Goal: Transaction & Acquisition: Purchase product/service

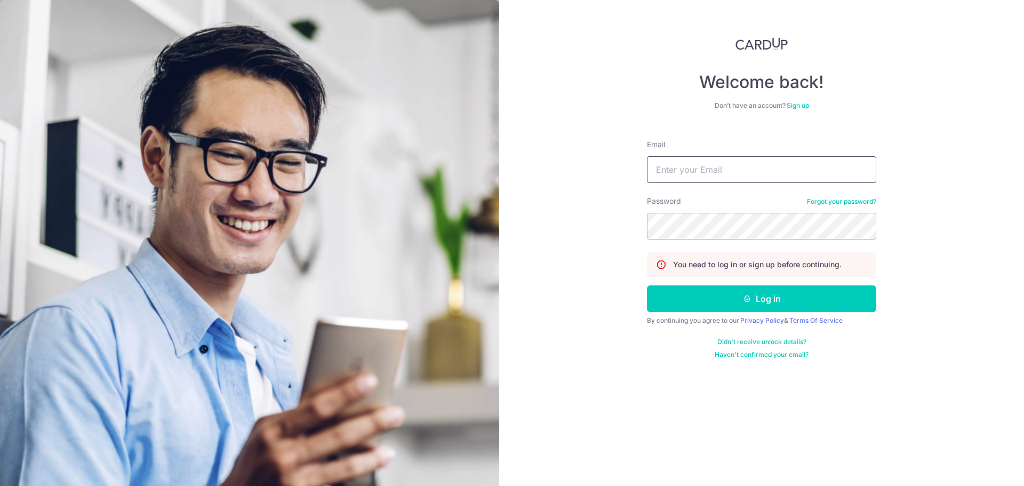
click at [675, 171] on input "Email" at bounding box center [761, 169] width 229 height 27
type input "[EMAIL_ADDRESS][DOMAIN_NAME]"
click at [647, 285] on button "Log in" at bounding box center [761, 298] width 229 height 27
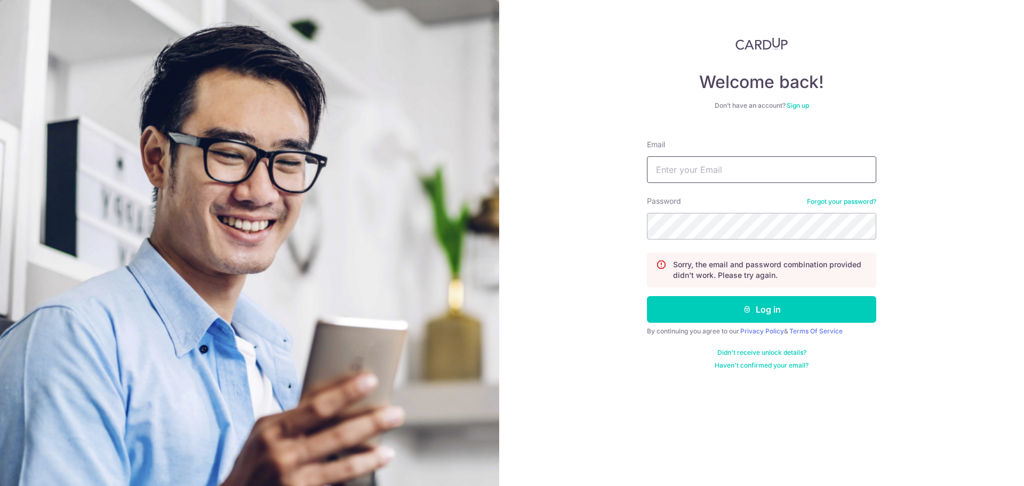
click at [750, 161] on input "Email" at bounding box center [761, 169] width 229 height 27
type input "cryeo94@gmail.comChromium422500"
click at [647, 296] on button "Log in" at bounding box center [761, 309] width 229 height 27
click at [746, 169] on input "Email" at bounding box center [761, 169] width 229 height 27
type input "[EMAIL_ADDRESS][DOMAIN_NAME]"
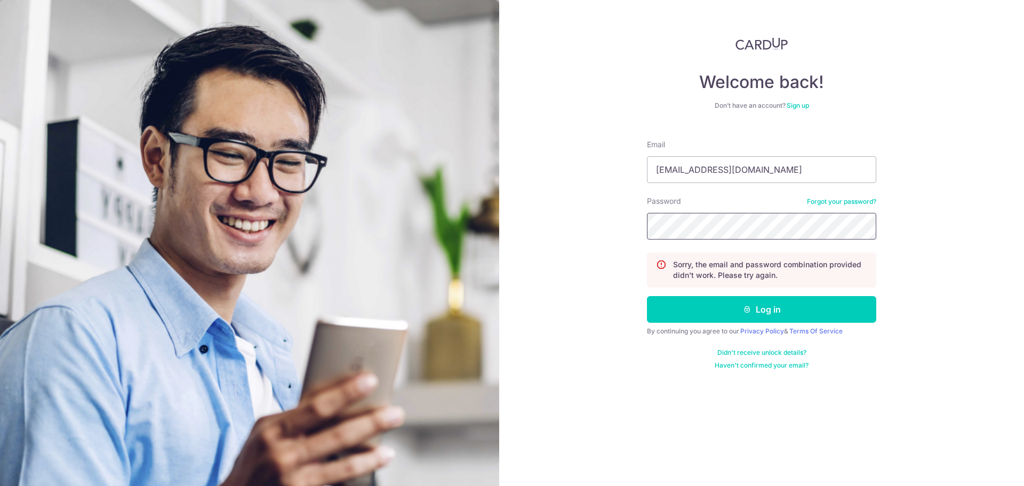
click at [647, 296] on button "Log in" at bounding box center [761, 309] width 229 height 27
click at [709, 166] on input "Email" at bounding box center [761, 169] width 229 height 27
type input "[EMAIL_ADDRESS][DOMAIN_NAME]"
click at [647, 296] on button "Log in" at bounding box center [761, 309] width 229 height 27
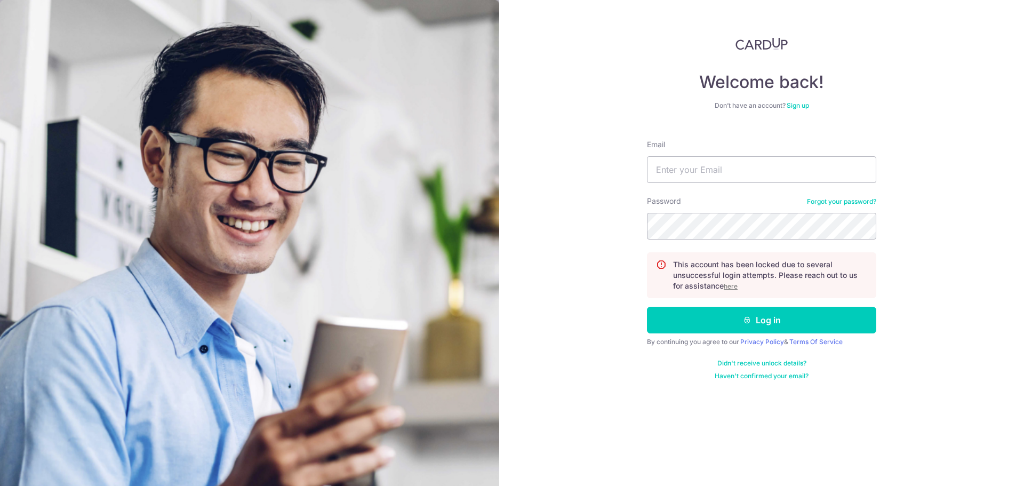
click at [737, 289] on u "here" at bounding box center [731, 286] width 14 height 8
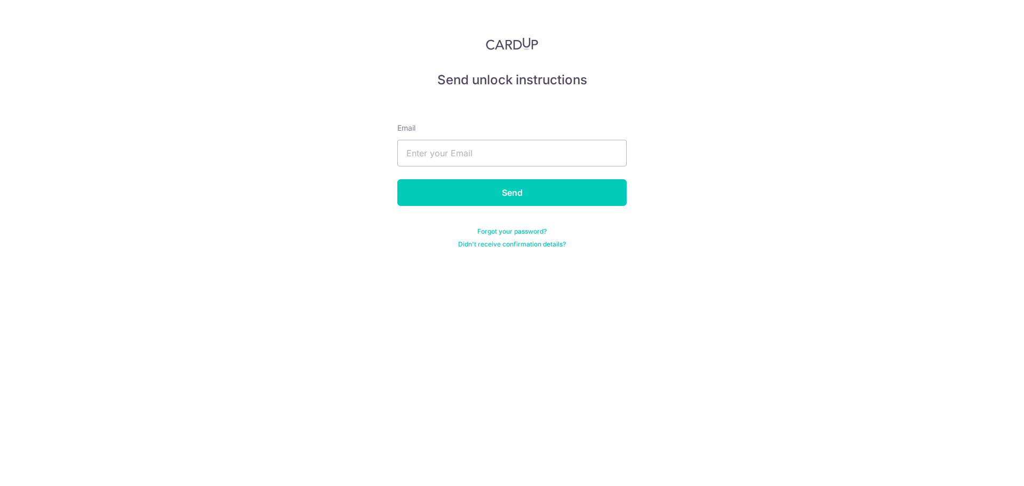
click at [531, 235] on link "Forgot your password?" at bounding box center [512, 231] width 69 height 9
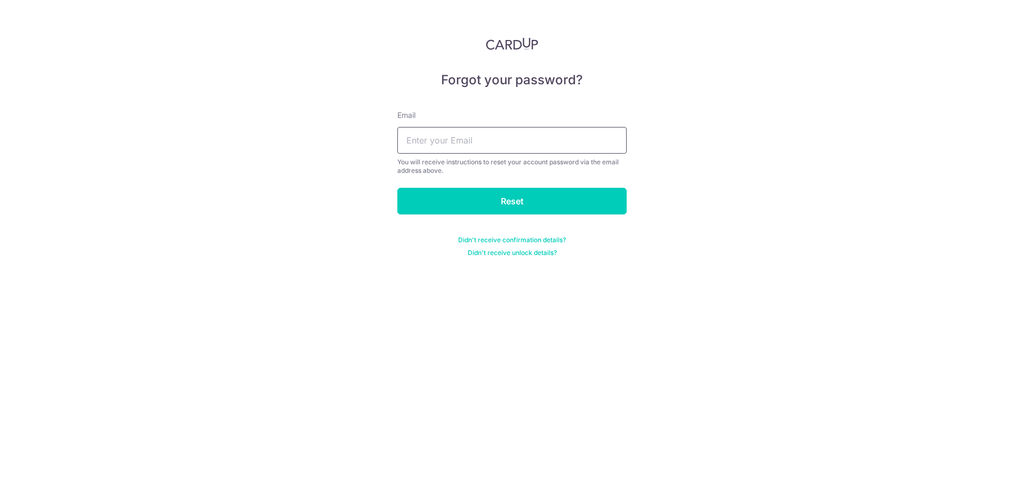
click at [506, 141] on input "text" at bounding box center [511, 140] width 229 height 27
type input "[EMAIL_ADDRESS][DOMAIN_NAME]"
click at [514, 206] on input "Reset" at bounding box center [511, 201] width 229 height 27
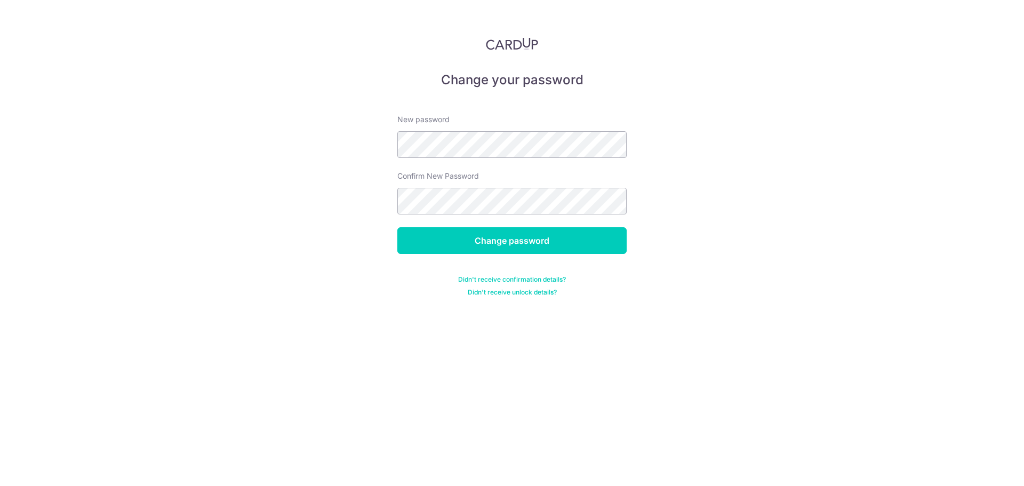
click at [448, 187] on div "Confirm New Password" at bounding box center [511, 193] width 229 height 44
click at [478, 236] on input "Change password" at bounding box center [511, 240] width 229 height 27
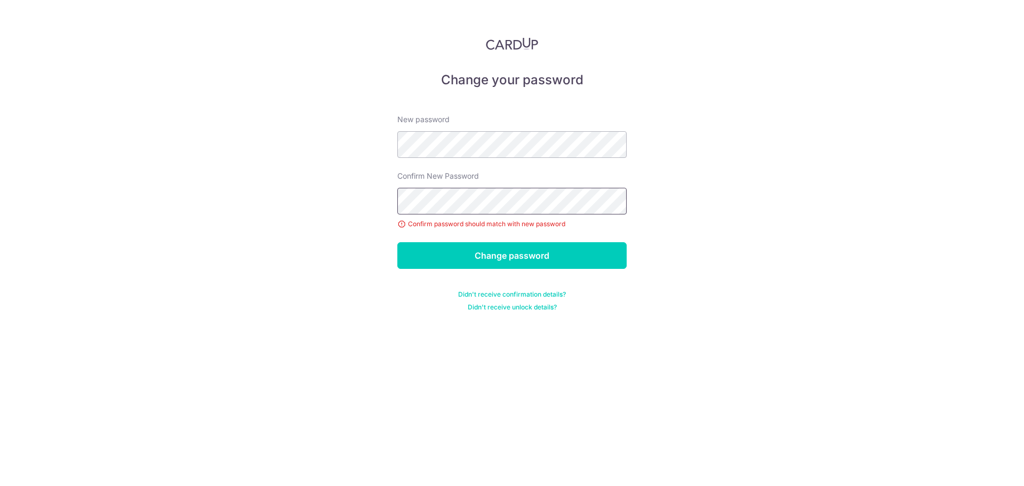
click at [397, 242] on input "Change password" at bounding box center [511, 255] width 229 height 27
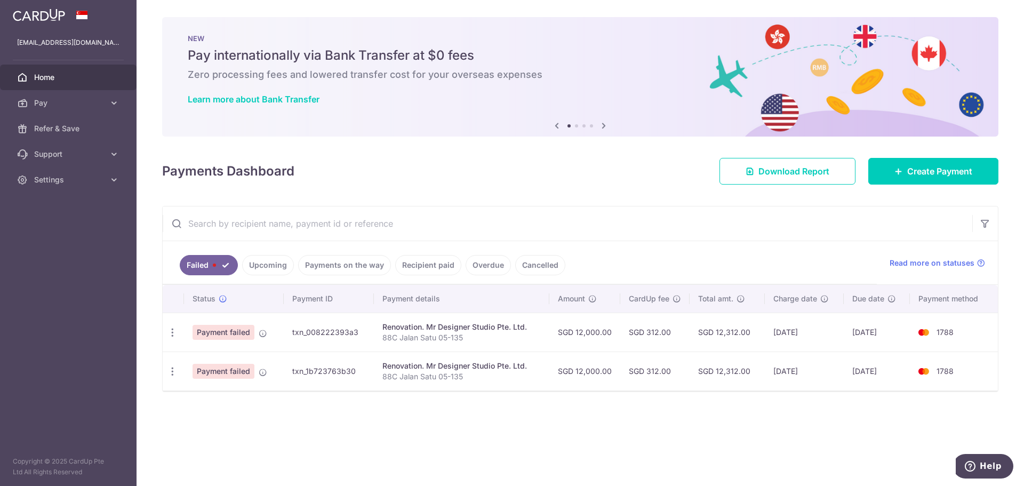
click at [272, 271] on link "Upcoming" at bounding box center [268, 265] width 52 height 20
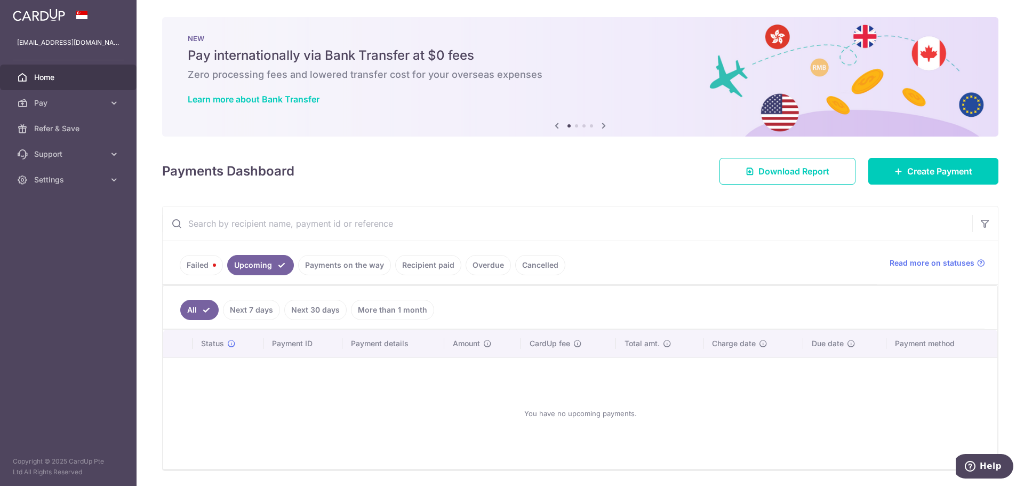
click at [328, 263] on link "Payments on the way" at bounding box center [344, 265] width 93 height 20
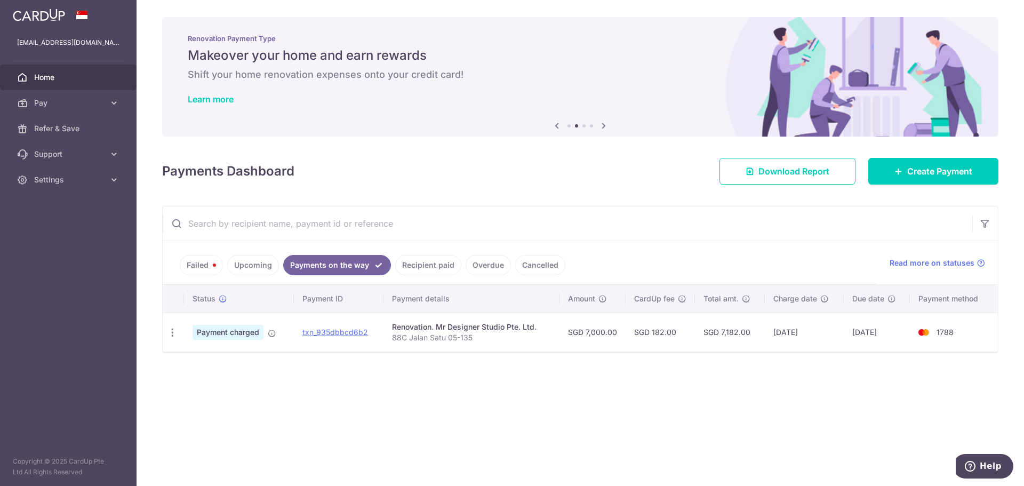
click at [396, 266] on link "Recipient paid" at bounding box center [428, 265] width 66 height 20
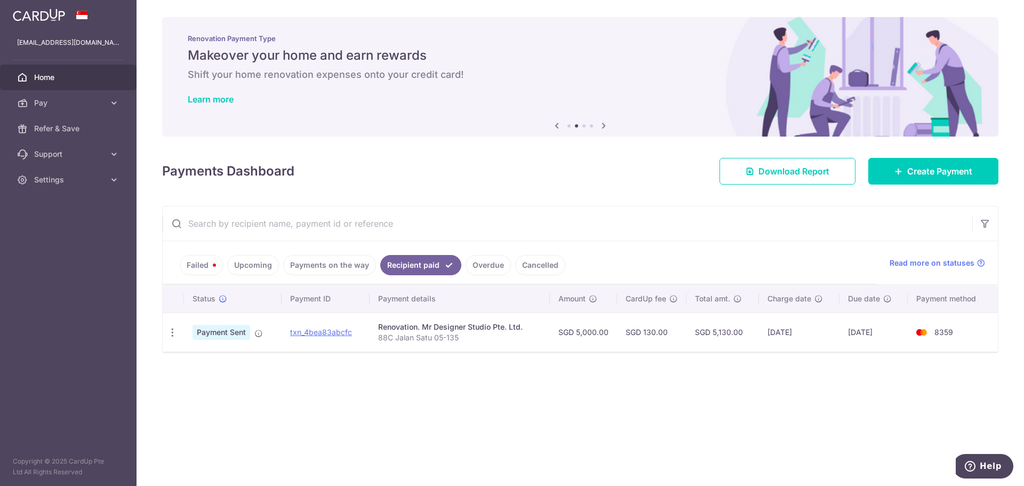
click at [345, 267] on link "Payments on the way" at bounding box center [329, 265] width 93 height 20
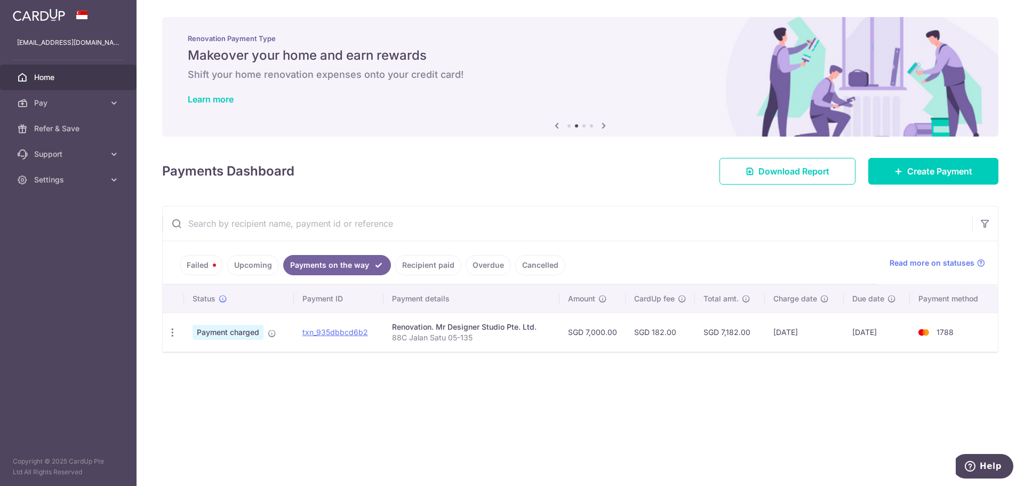
click at [445, 270] on link "Recipient paid" at bounding box center [428, 265] width 66 height 20
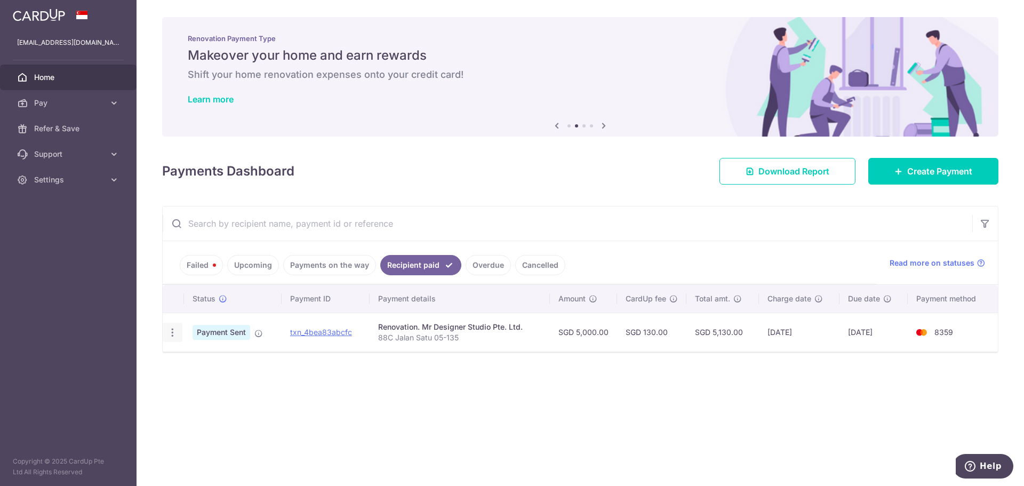
click at [170, 332] on icon "button" at bounding box center [172, 332] width 11 height 11
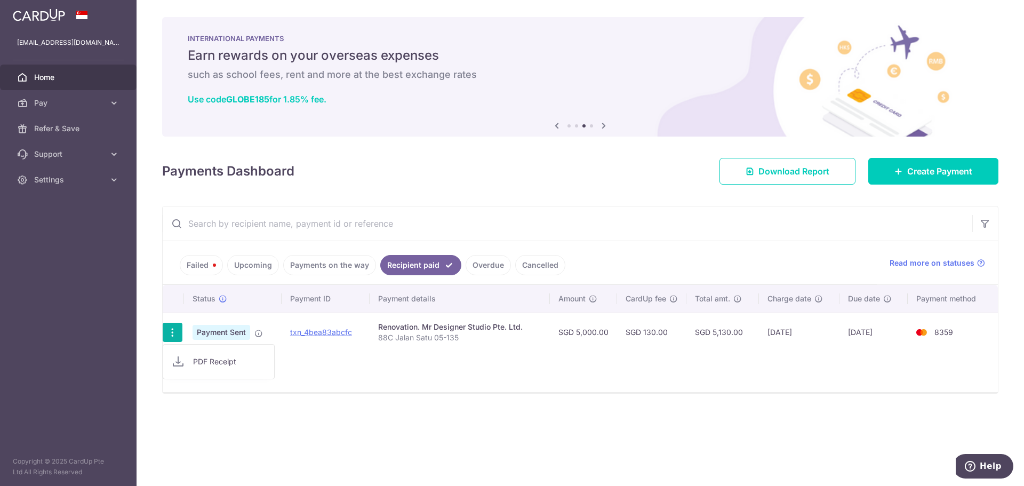
click at [386, 399] on div "× Pause Schedule Pause all future payments in this series Pause just this one p…" at bounding box center [581, 243] width 888 height 486
click at [486, 271] on link "Overdue" at bounding box center [488, 265] width 45 height 20
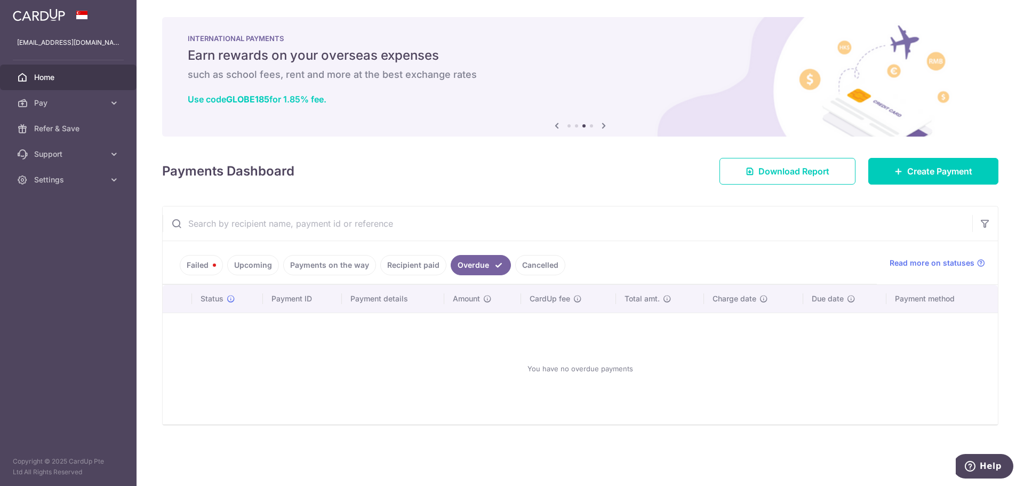
click at [530, 267] on link "Cancelled" at bounding box center [540, 265] width 50 height 20
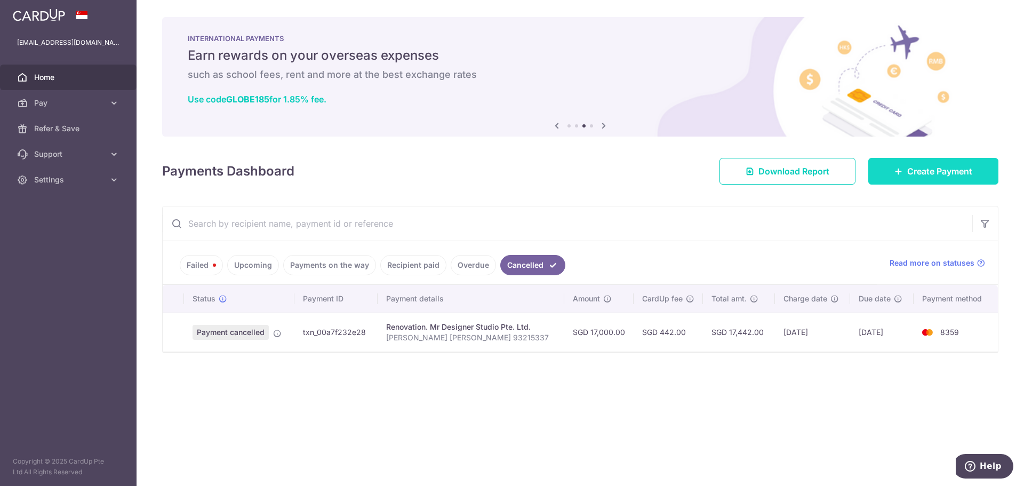
click at [879, 176] on link "Create Payment" at bounding box center [934, 171] width 130 height 27
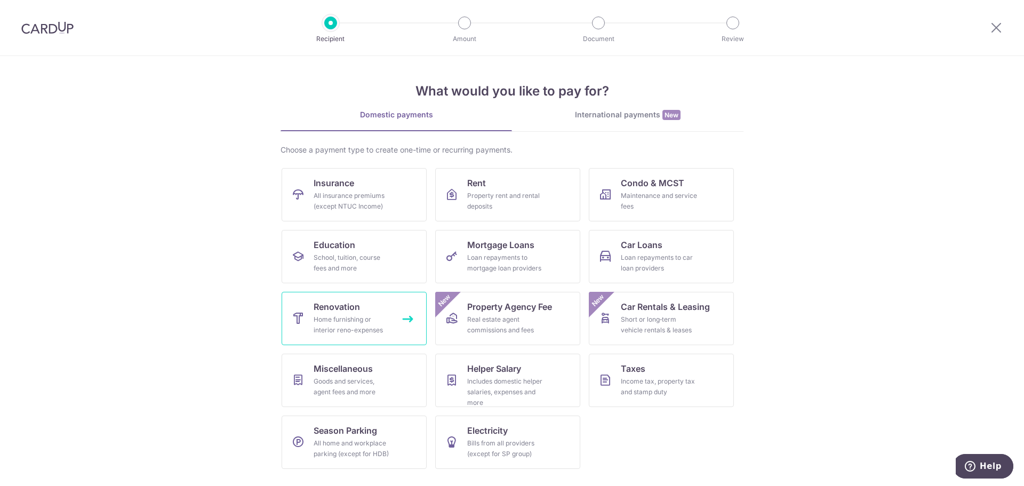
click at [377, 330] on div "Home furnishing or interior reno-expenses" at bounding box center [352, 324] width 77 height 21
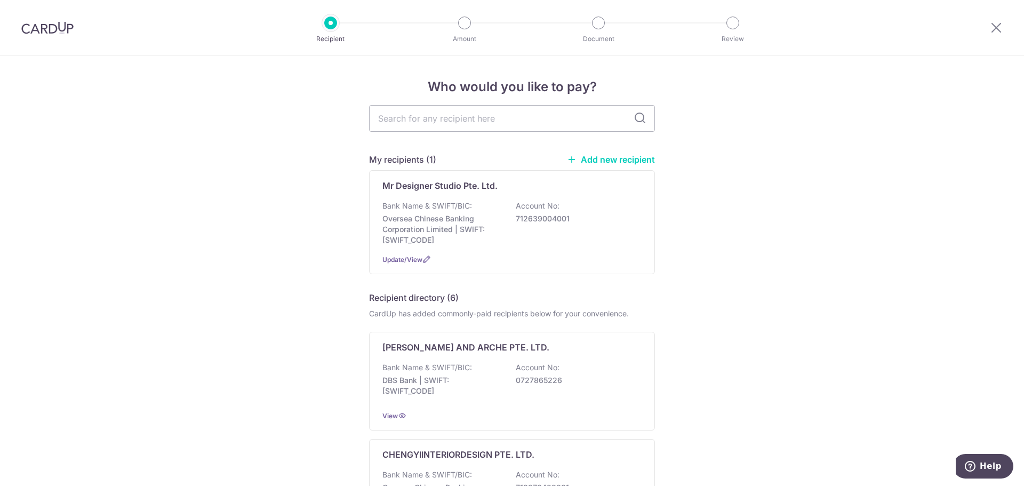
click at [443, 256] on div "Update/View" at bounding box center [512, 259] width 259 height 11
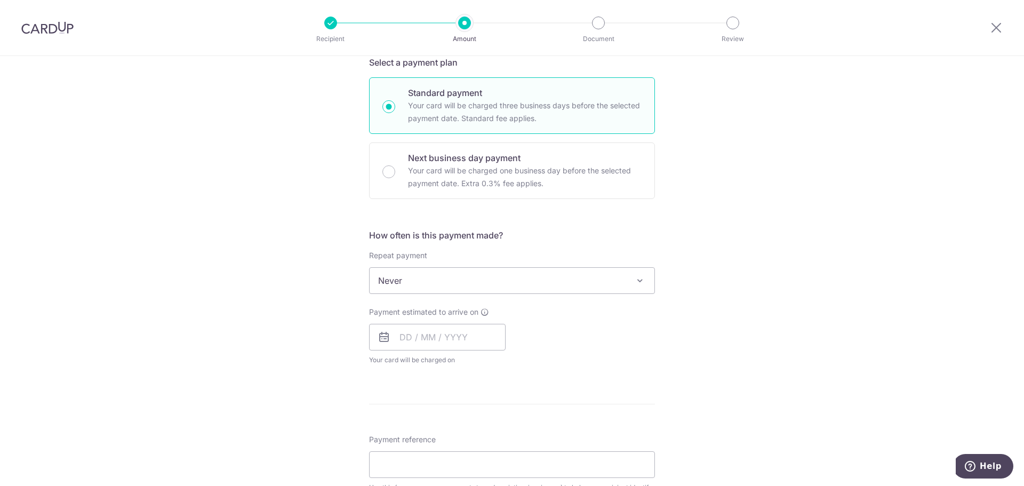
scroll to position [267, 0]
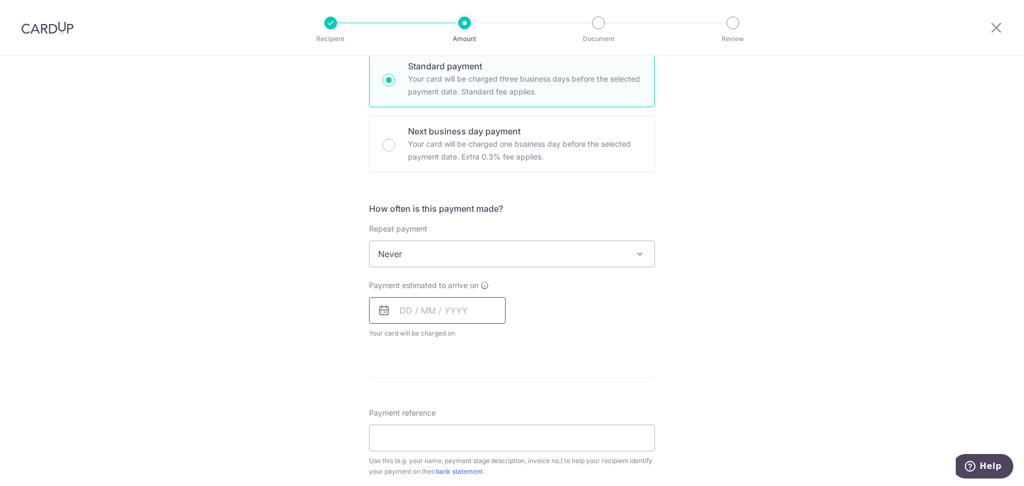
click at [432, 303] on input "text" at bounding box center [437, 310] width 137 height 27
click at [409, 406] on link "6" at bounding box center [412, 407] width 17 height 17
type input "06/10/2025"
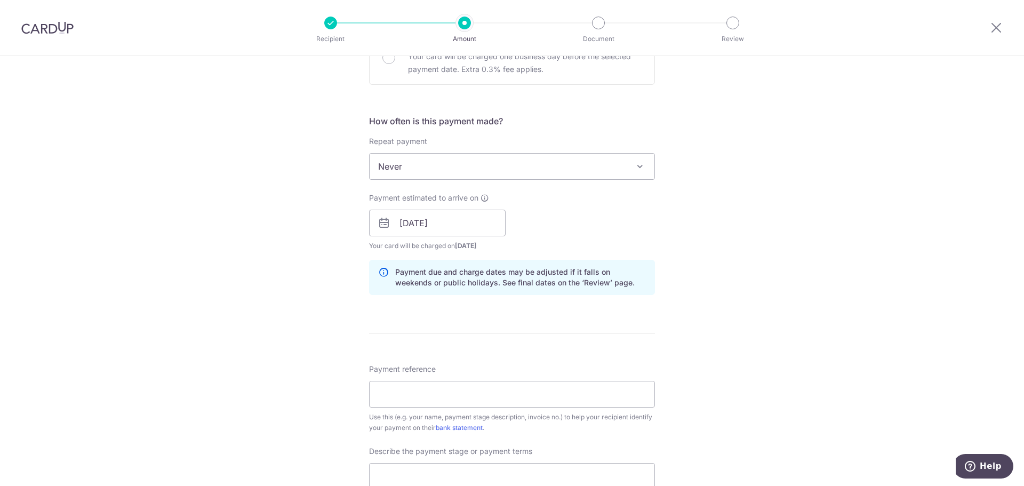
scroll to position [373, 0]
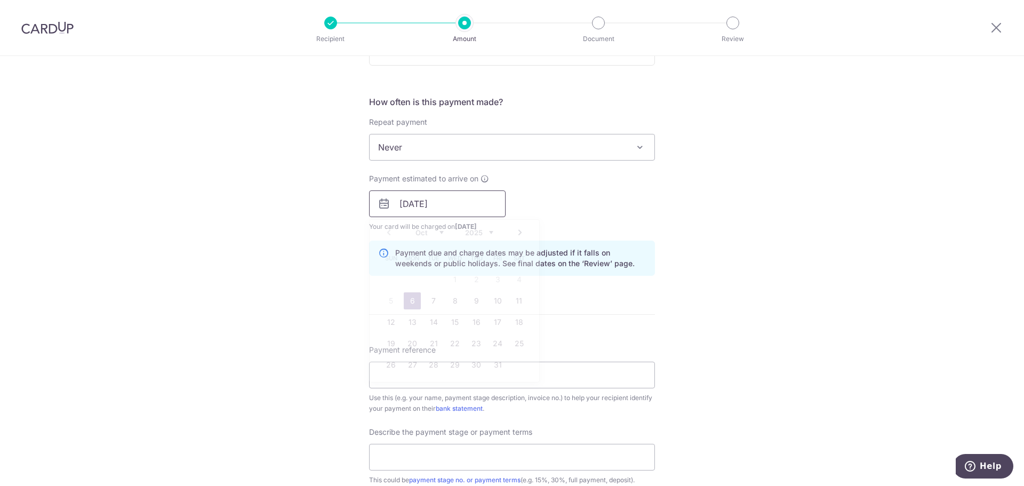
click at [413, 206] on input "06/10/2025" at bounding box center [437, 203] width 137 height 27
click at [332, 323] on div "Tell us more about your payment Enter payment amount SGD Select Card Select opt…" at bounding box center [512, 223] width 1024 height 1080
click at [408, 374] on input "Payment reference" at bounding box center [512, 375] width 286 height 27
type input "88C Jalan Satu 05-135"
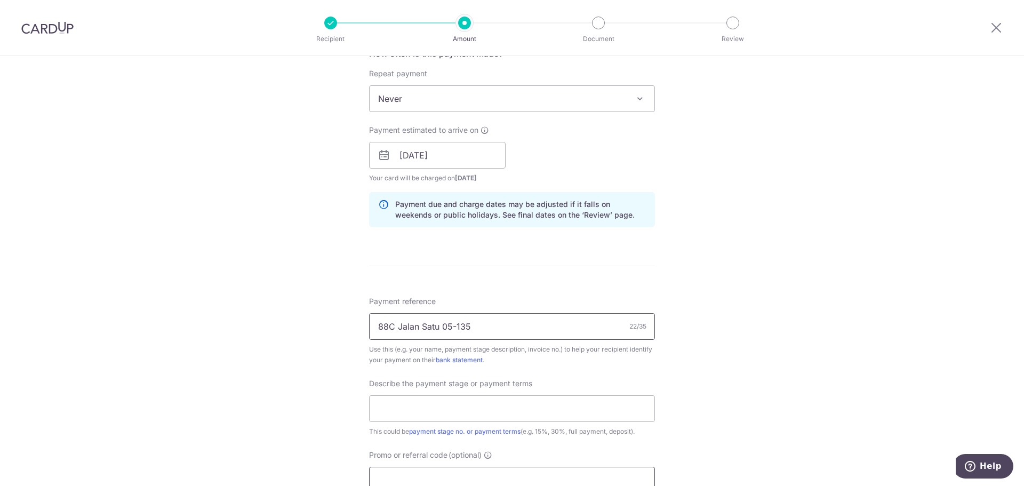
scroll to position [534, 0]
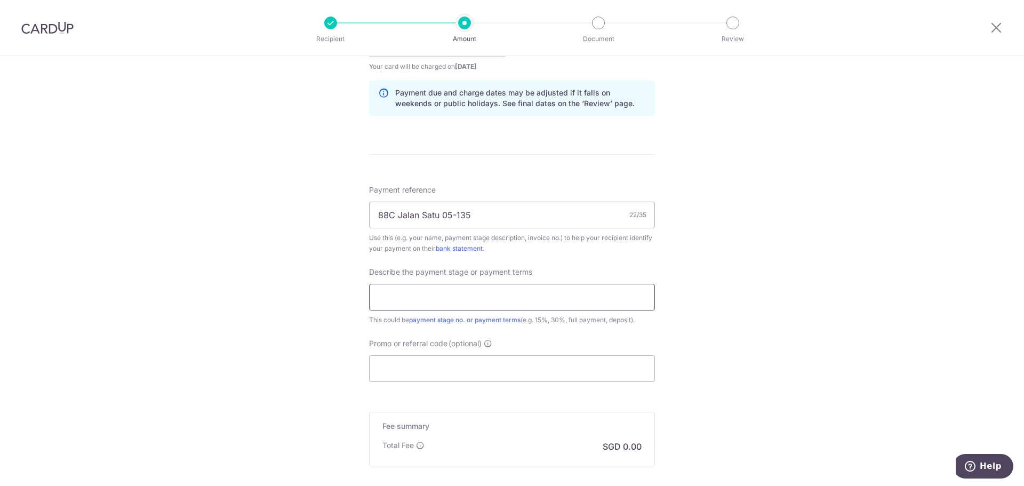
click at [418, 291] on input "text" at bounding box center [512, 297] width 286 height 27
type input "5000 out of 29500 (50%)"
click at [439, 371] on input "Promo or referral code (optional)" at bounding box center [512, 368] width 286 height 27
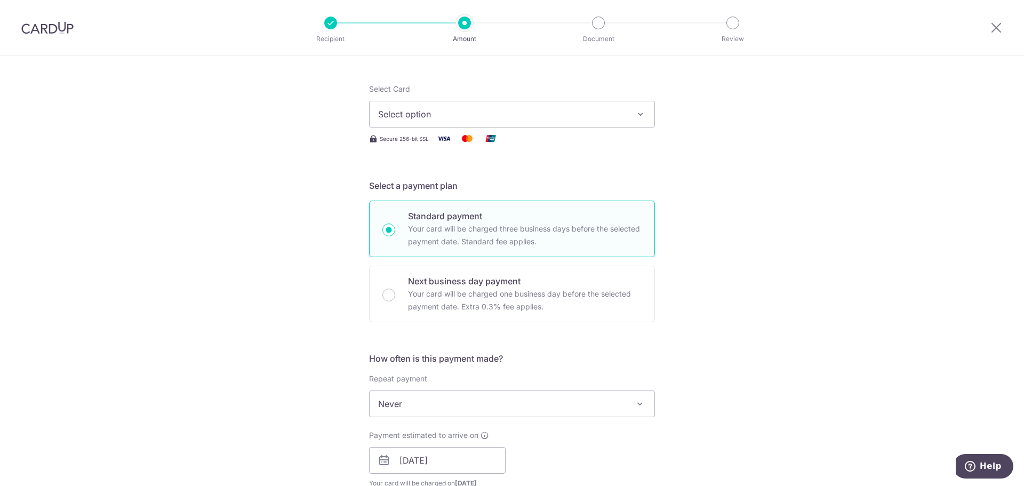
scroll to position [10, 0]
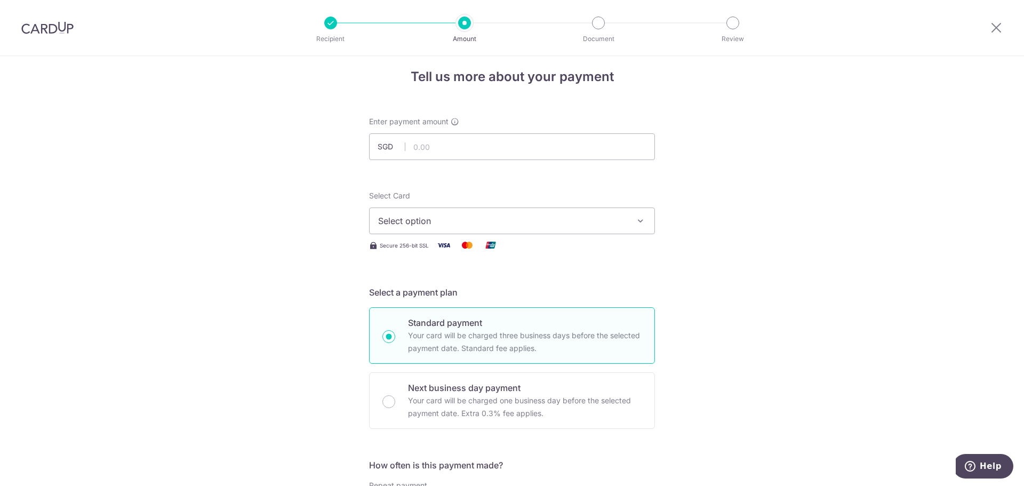
click at [444, 219] on span "Select option" at bounding box center [502, 220] width 249 height 13
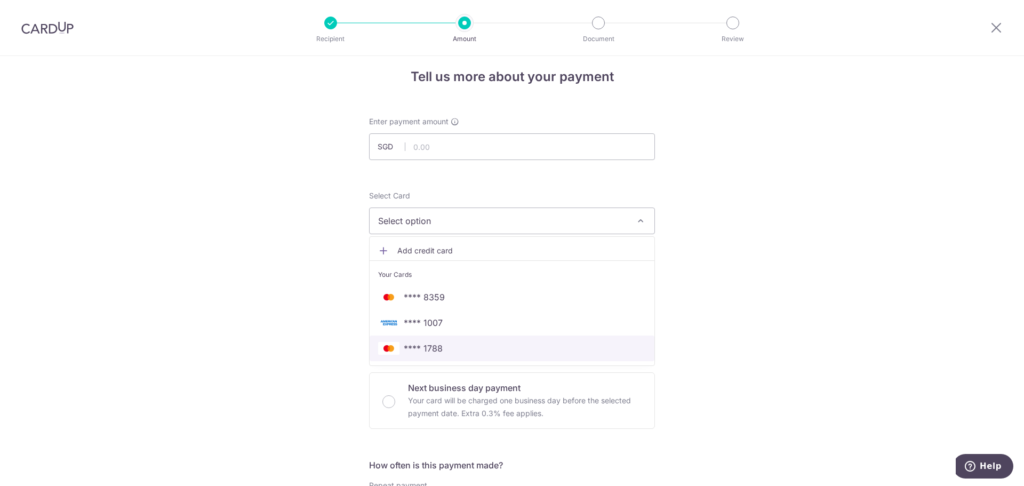
drag, startPoint x: 451, startPoint y: 349, endPoint x: 452, endPoint y: 311, distance: 38.4
click at [451, 349] on span "**** 1788" at bounding box center [512, 348] width 268 height 13
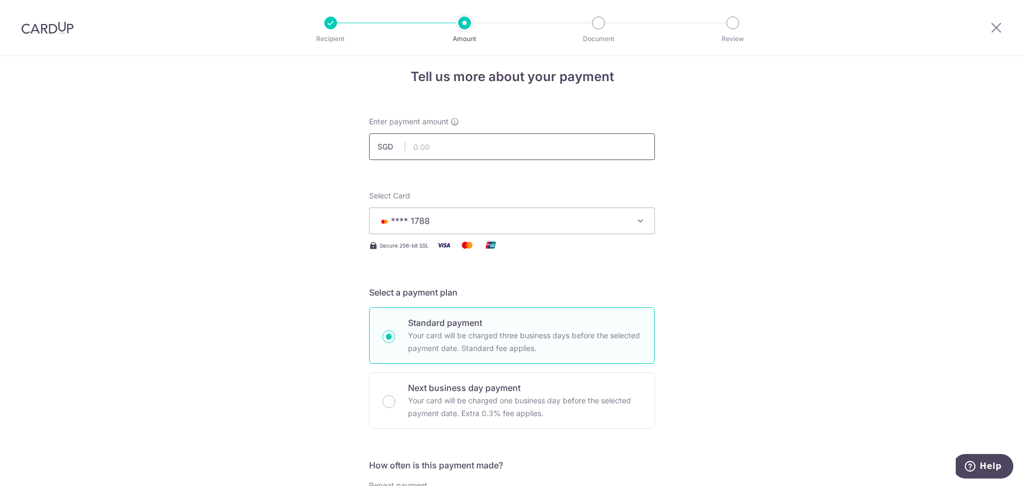
click at [448, 149] on input "text" at bounding box center [512, 146] width 286 height 27
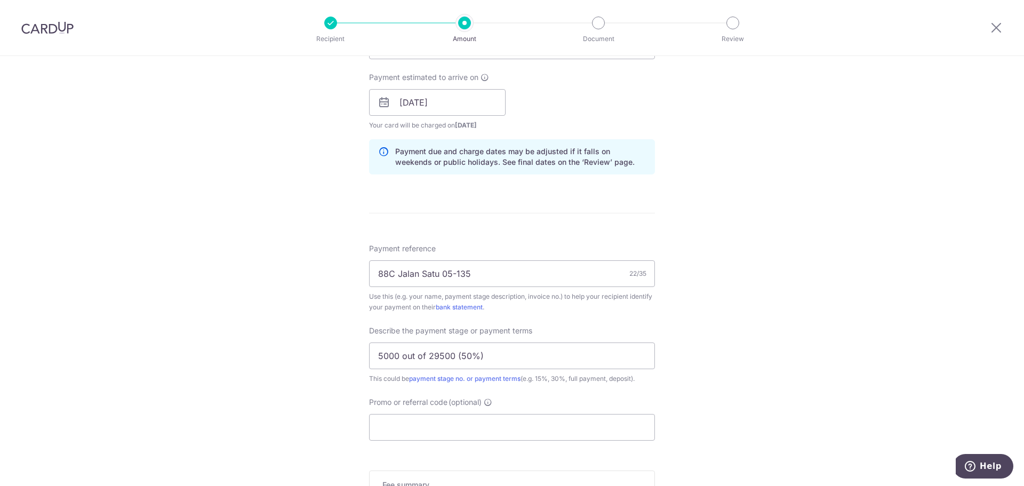
scroll to position [650, 0]
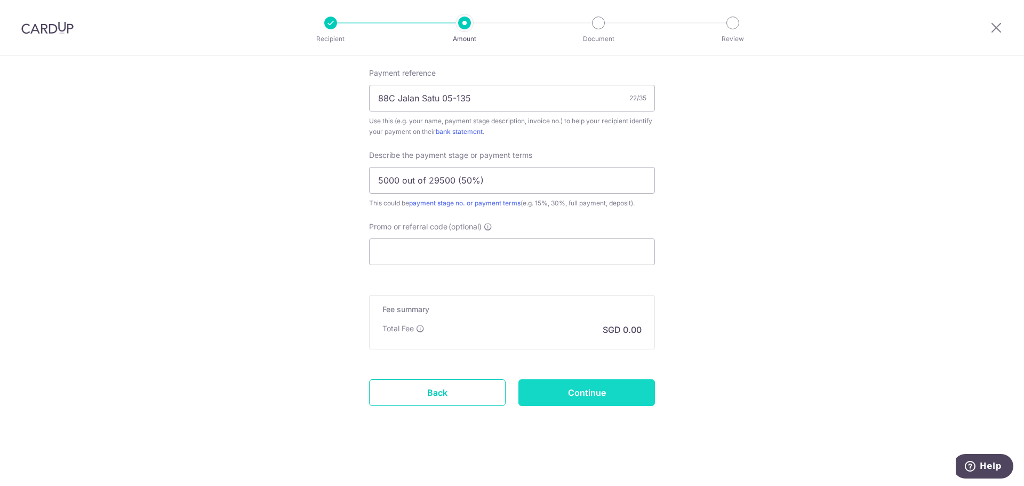
click at [577, 391] on input "Continue" at bounding box center [587, 392] width 137 height 27
type input "5,000.00"
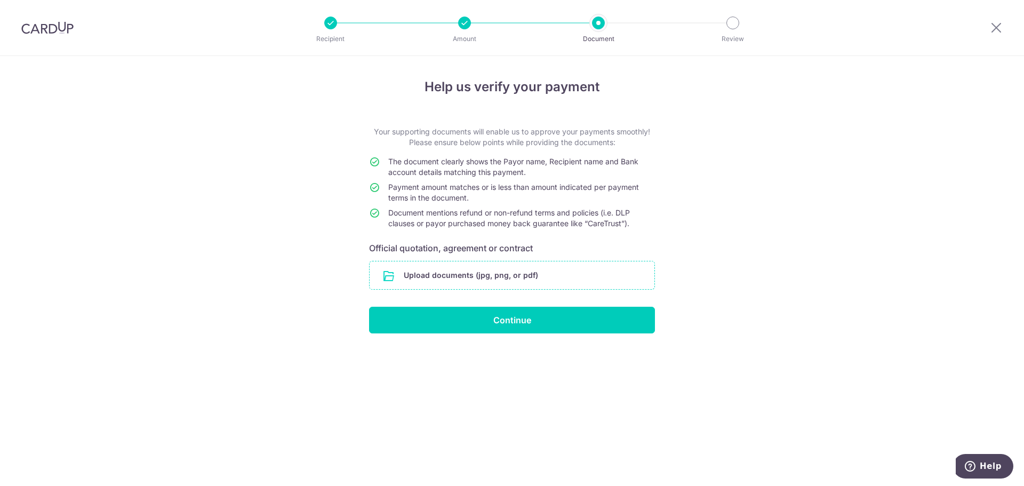
click at [476, 273] on input "file" at bounding box center [512, 275] width 285 height 28
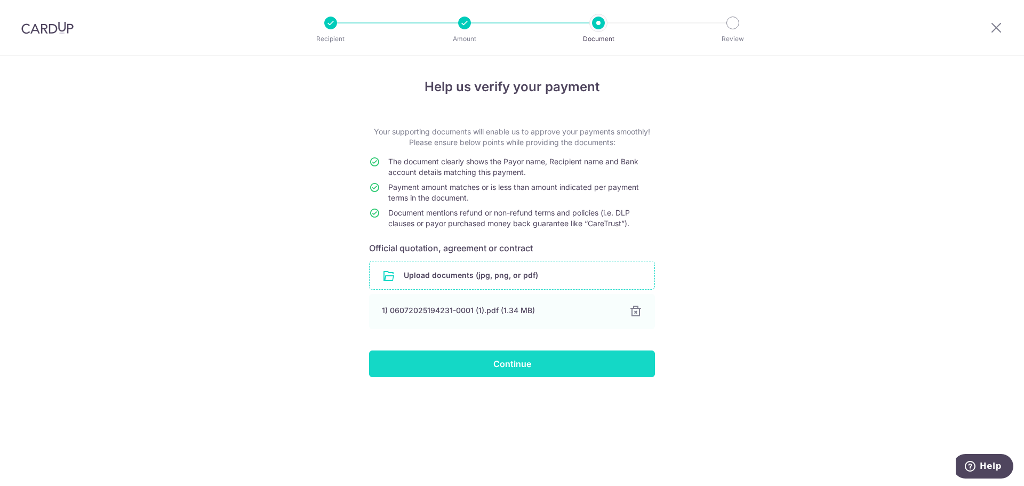
click at [496, 371] on input "Continue" at bounding box center [512, 364] width 286 height 27
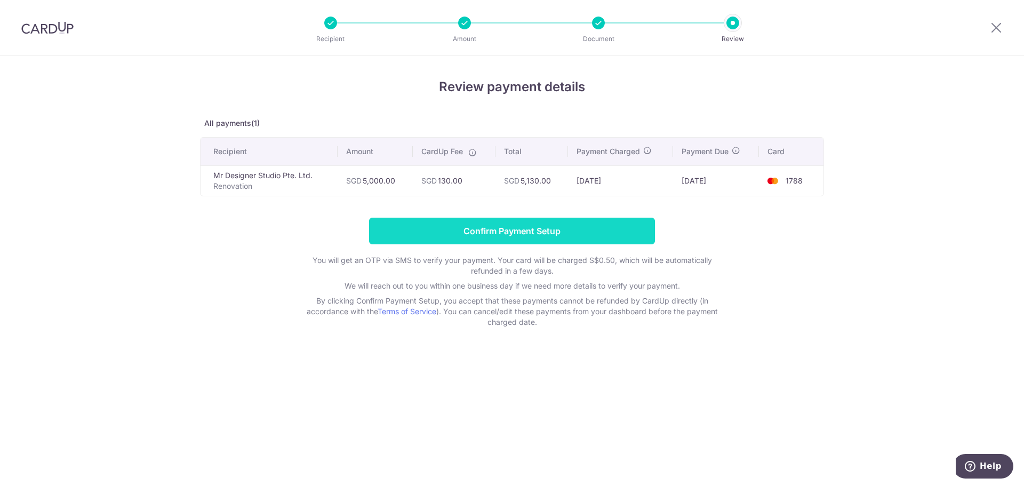
click at [512, 236] on input "Confirm Payment Setup" at bounding box center [512, 231] width 286 height 27
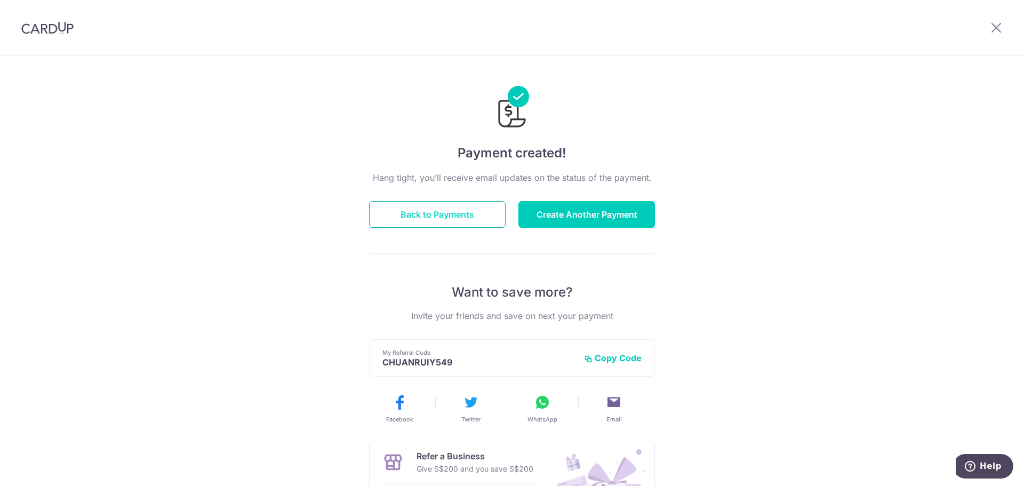
click at [474, 217] on button "Back to Payments" at bounding box center [437, 214] width 137 height 27
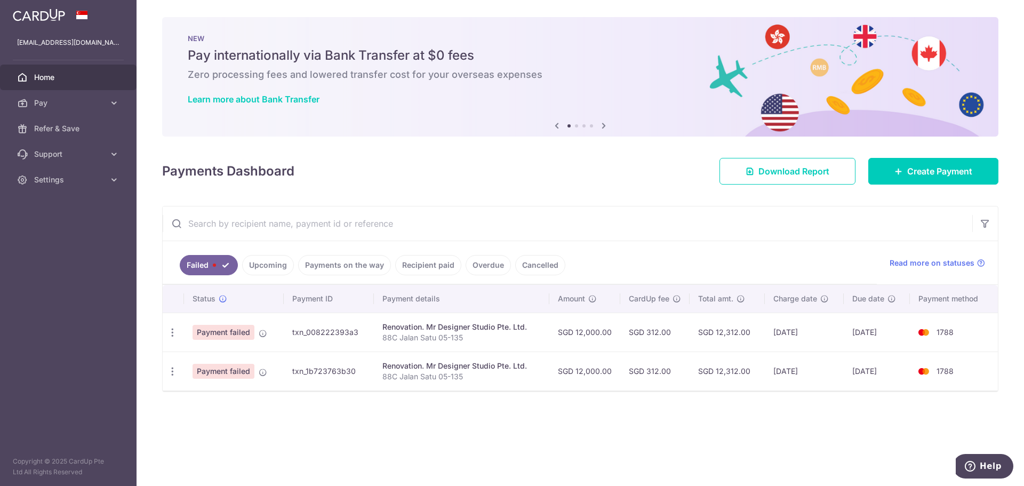
click at [269, 270] on link "Upcoming" at bounding box center [268, 265] width 52 height 20
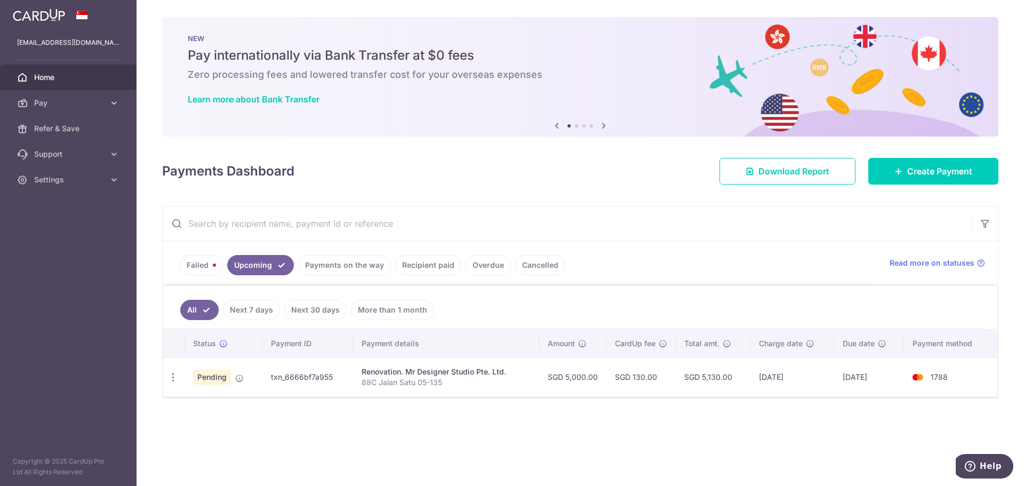
click at [329, 266] on link "Payments on the way" at bounding box center [344, 265] width 93 height 20
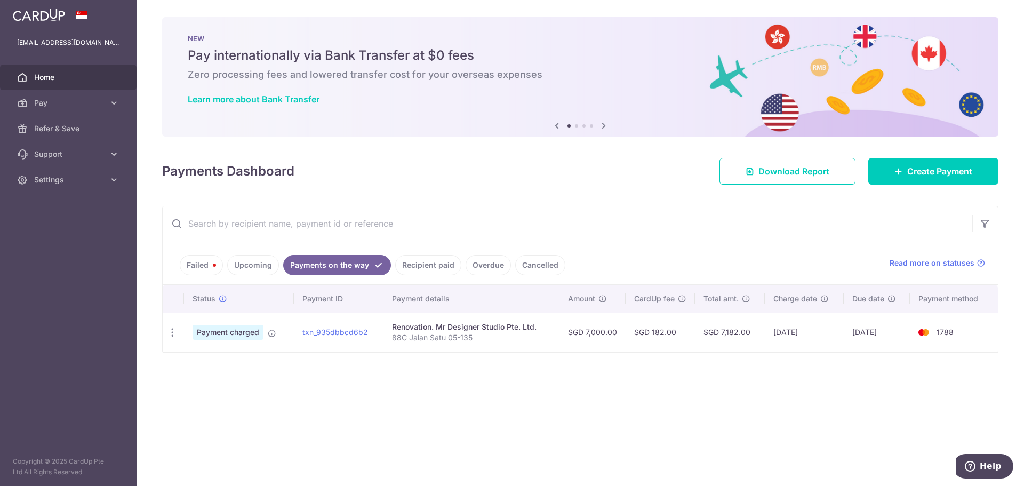
click at [401, 266] on link "Recipient paid" at bounding box center [428, 265] width 66 height 20
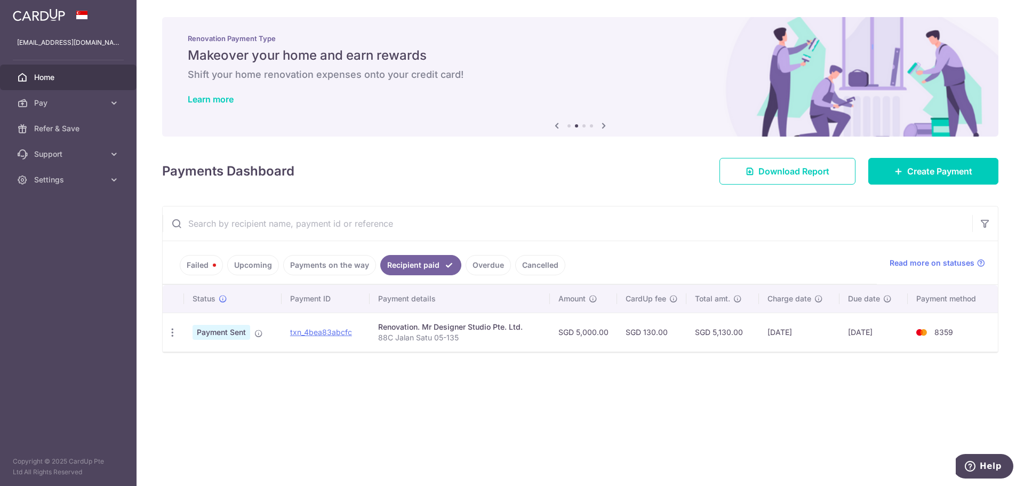
click at [358, 265] on link "Payments on the way" at bounding box center [329, 265] width 93 height 20
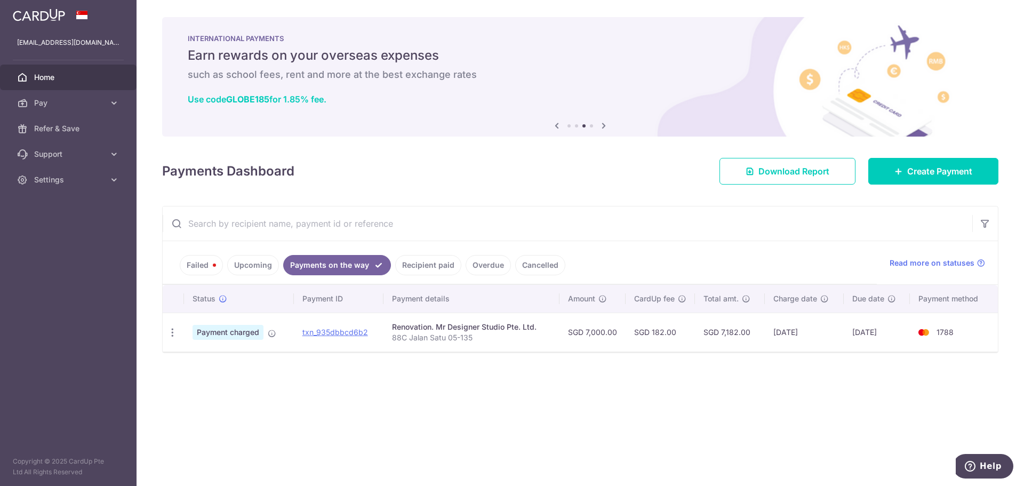
click at [206, 266] on link "Failed" at bounding box center [201, 265] width 43 height 20
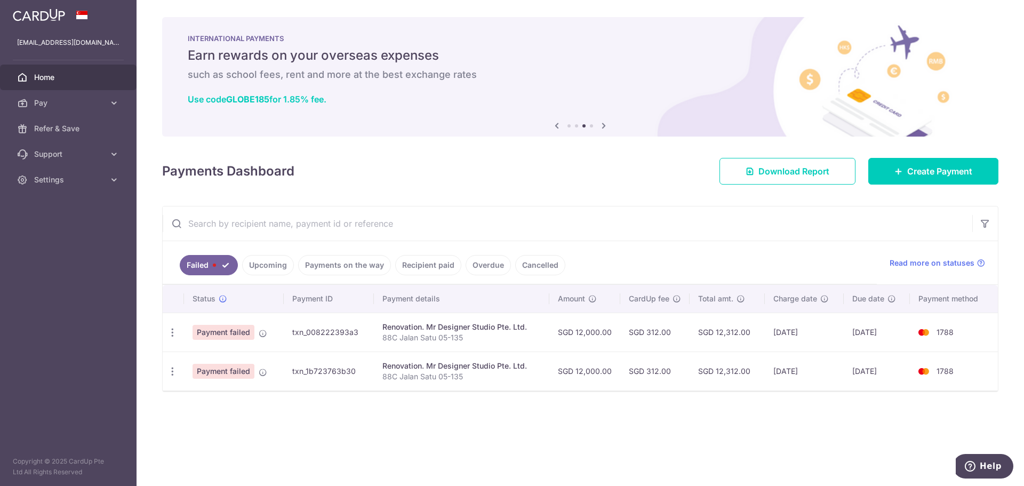
click at [273, 268] on link "Upcoming" at bounding box center [268, 265] width 52 height 20
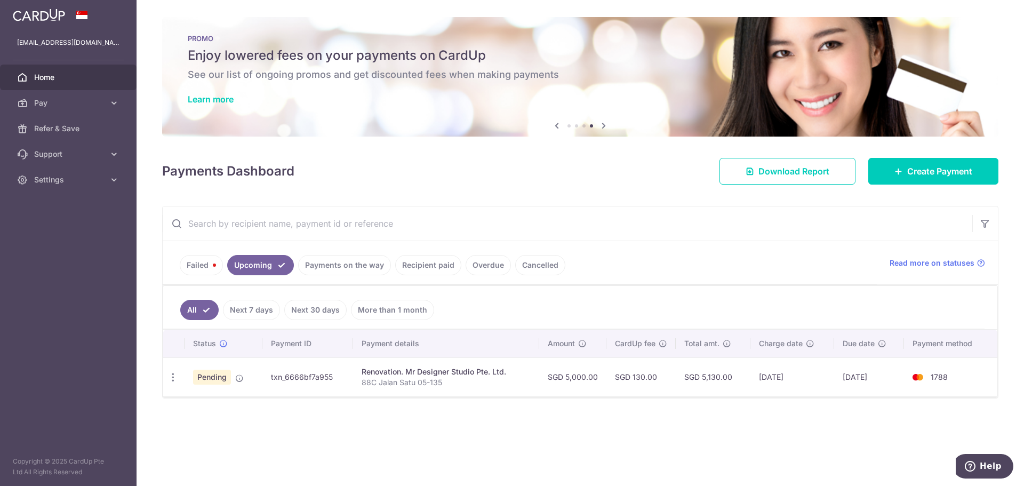
click at [325, 262] on link "Payments on the way" at bounding box center [344, 265] width 93 height 20
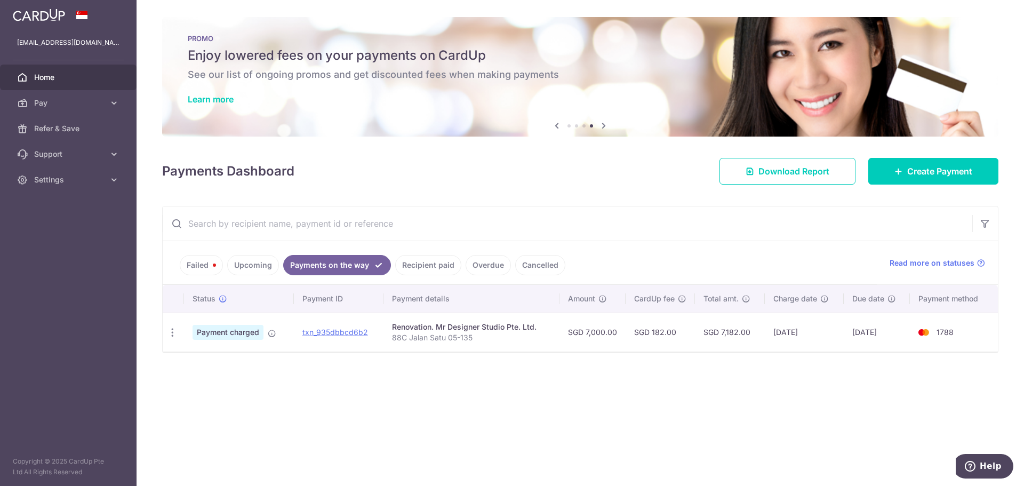
click at [212, 270] on link "Failed" at bounding box center [201, 265] width 43 height 20
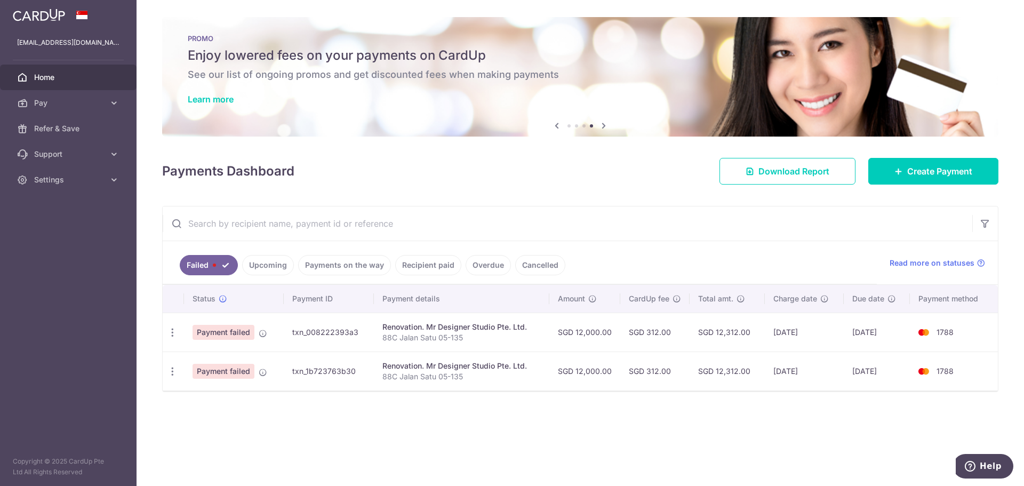
click at [324, 263] on link "Payments on the way" at bounding box center [344, 265] width 93 height 20
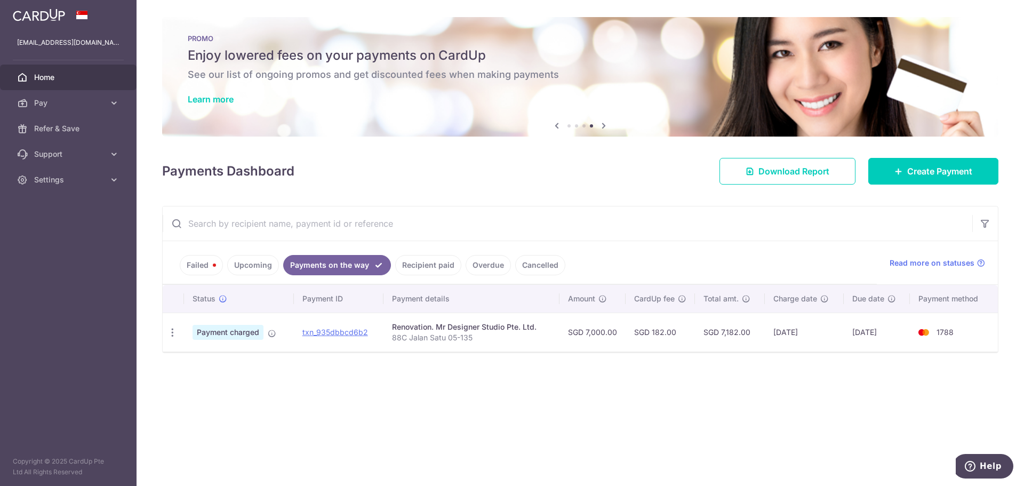
click at [194, 268] on link "Failed" at bounding box center [201, 265] width 43 height 20
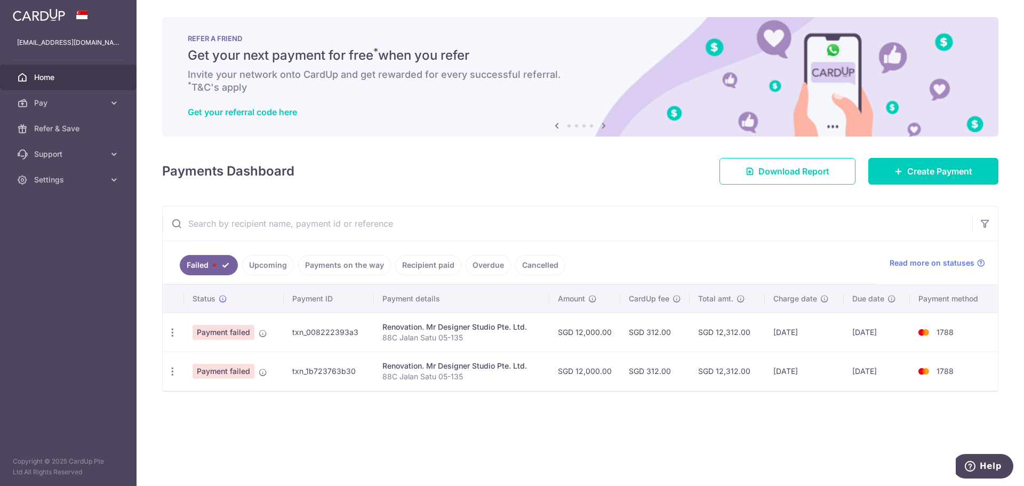
click at [328, 265] on link "Payments on the way" at bounding box center [344, 265] width 93 height 20
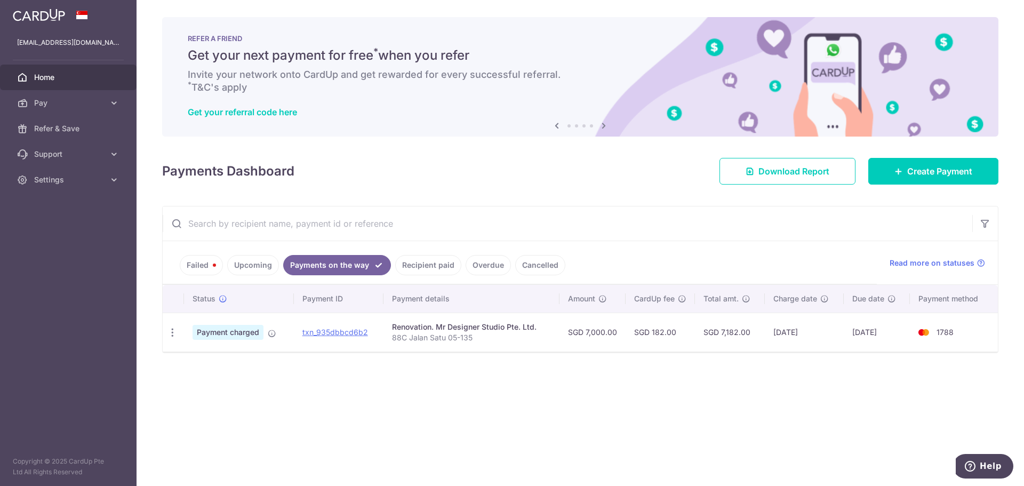
click at [421, 268] on link "Recipient paid" at bounding box center [428, 265] width 66 height 20
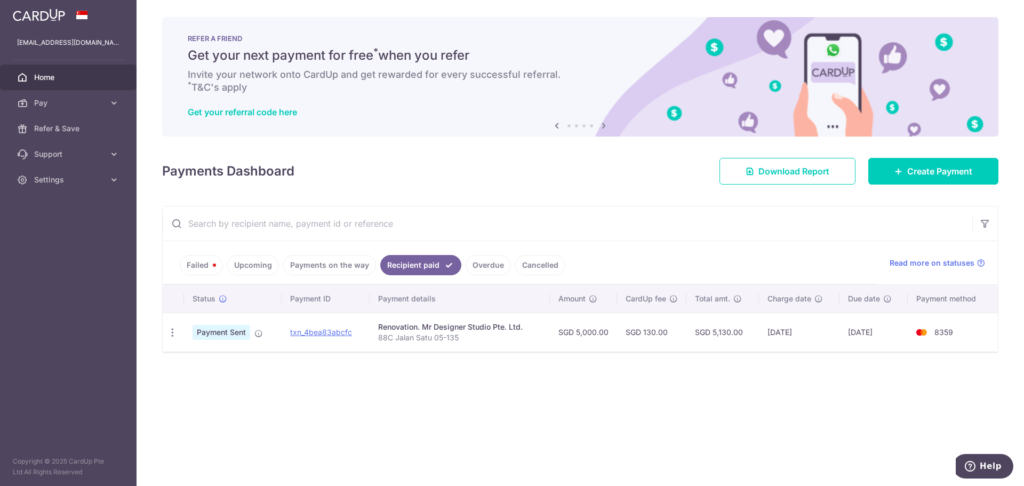
click at [240, 265] on link "Upcoming" at bounding box center [253, 265] width 52 height 20
